Goal: Transaction & Acquisition: Purchase product/service

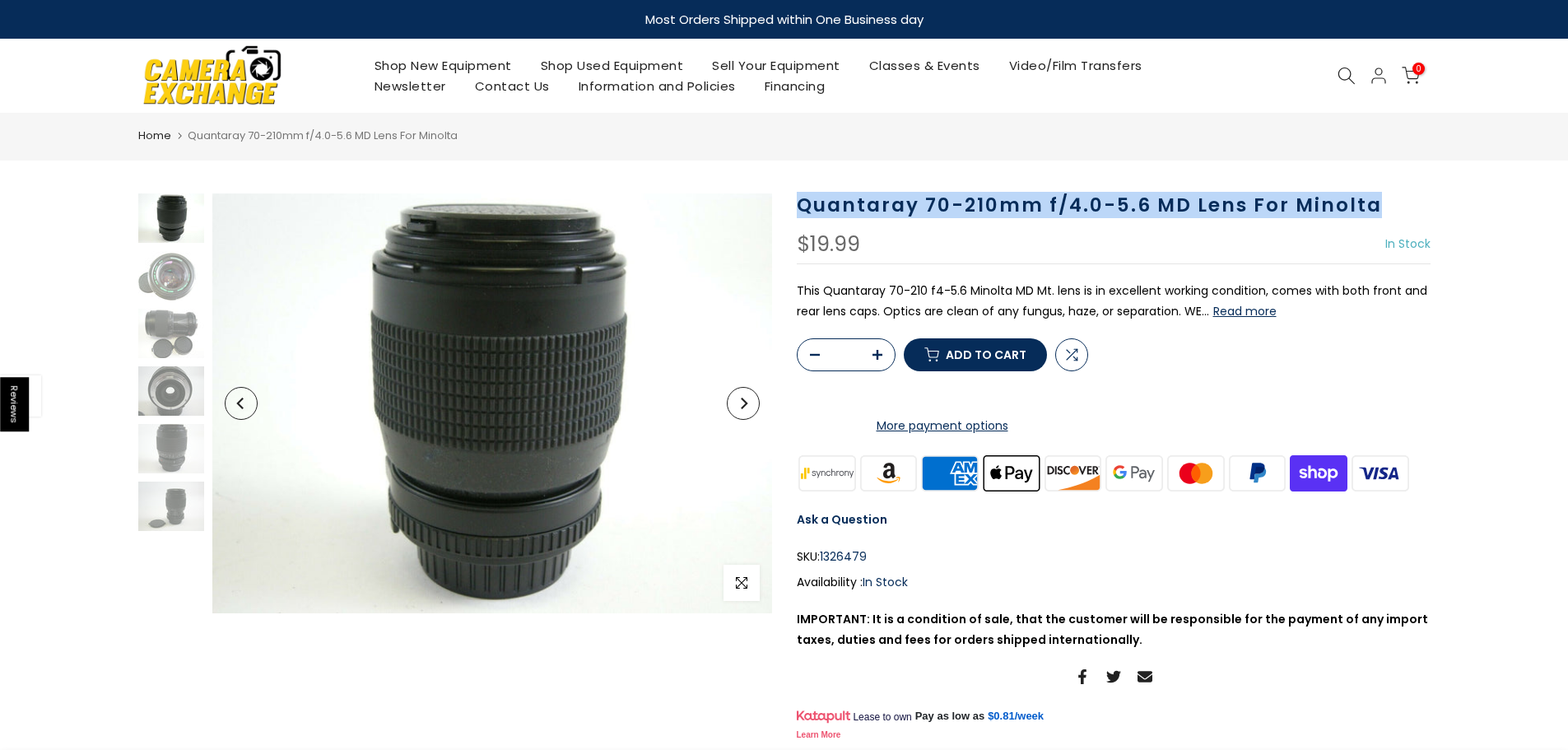
drag, startPoint x: 798, startPoint y: 199, endPoint x: 1377, endPoint y: 205, distance: 579.0
click at [1377, 205] on h1 "Quantaray 70-210mm f/4.0-5.6 MD Lens For Minolta" at bounding box center [1113, 205] width 633 height 24
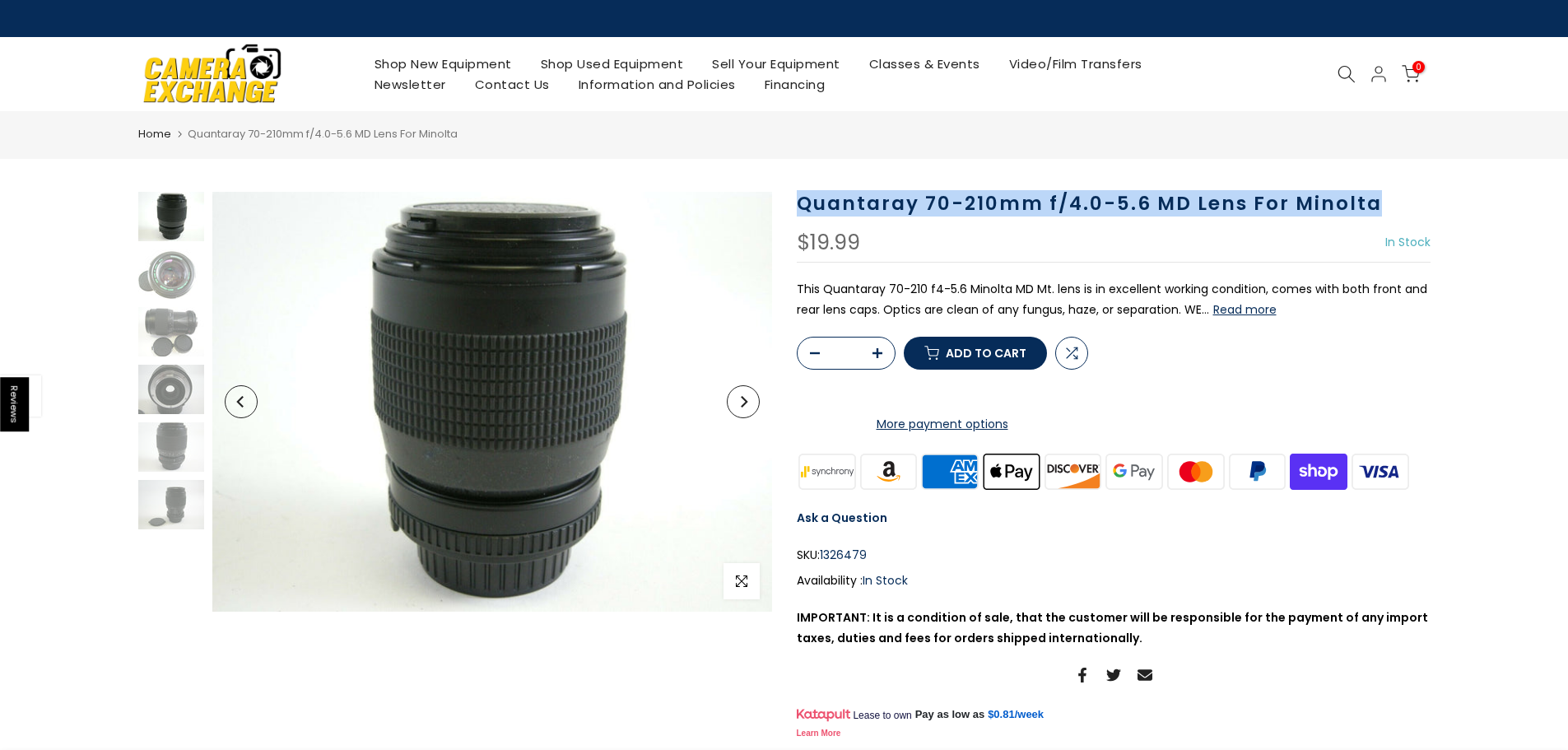
copy h1 "Quantaray 70-210mm f/4.0-5.6 MD Lens For Minolta"
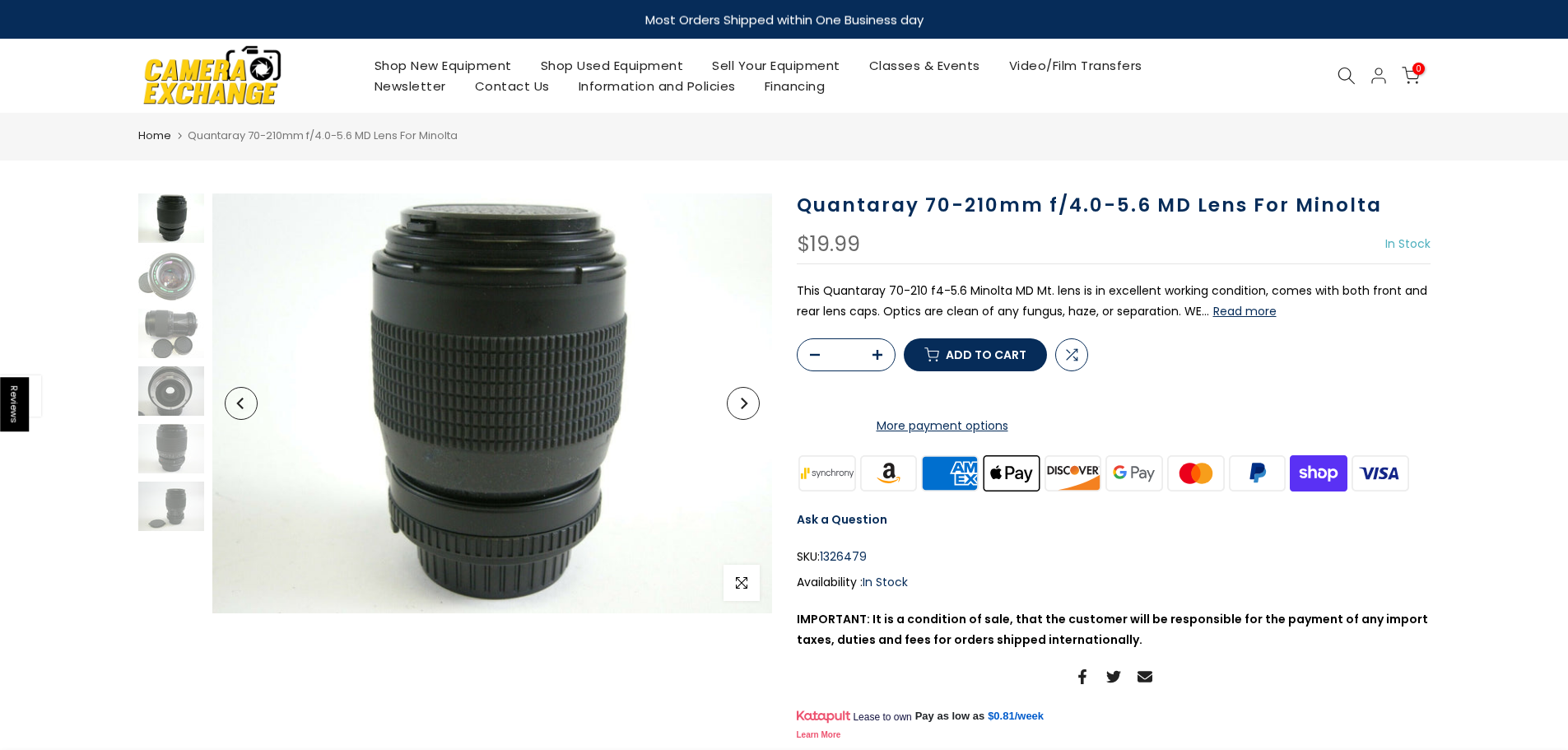
click at [1213, 314] on button "Read more" at bounding box center [1245, 311] width 64 height 15
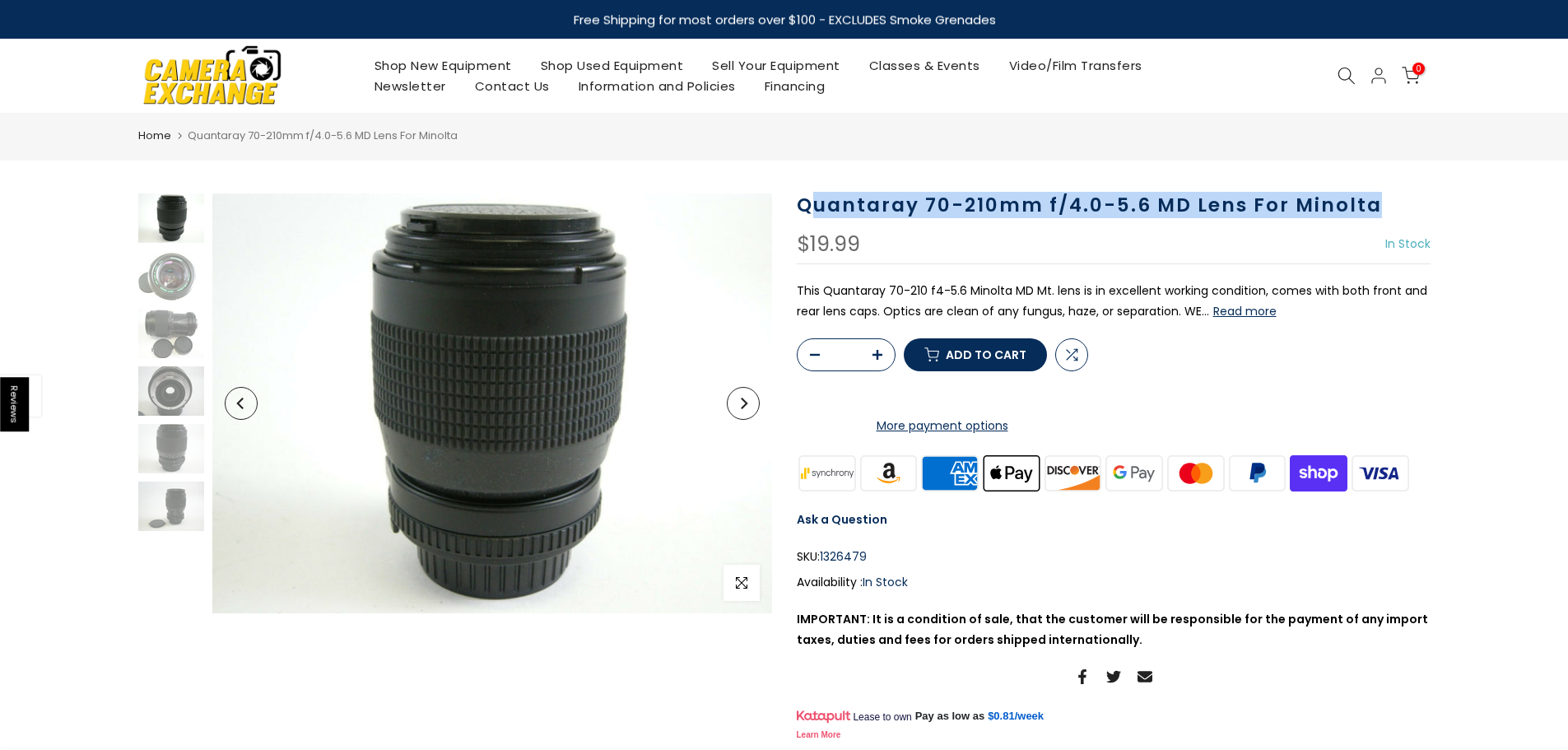
drag, startPoint x: 805, startPoint y: 204, endPoint x: 1374, endPoint y: 211, distance: 569.0
click at [1374, 211] on h1 "Quantaray 70-210mm f/4.0-5.6 MD Lens For Minolta" at bounding box center [1113, 205] width 633 height 24
click at [809, 212] on h1 "Quantaray 70-210mm f/4.0-5.6 MD Lens For Minolta" at bounding box center [1113, 205] width 633 height 24
drag, startPoint x: 797, startPoint y: 206, endPoint x: 1442, endPoint y: 192, distance: 645.2
click at [1442, 193] on div "Quantaray 70-210mm f/4.0-5.6 MD Lens For Minolta $19.99 In Stock Pre order Out …" at bounding box center [1113, 469] width 658 height 552
